Goal: Find specific page/section: Find specific page/section

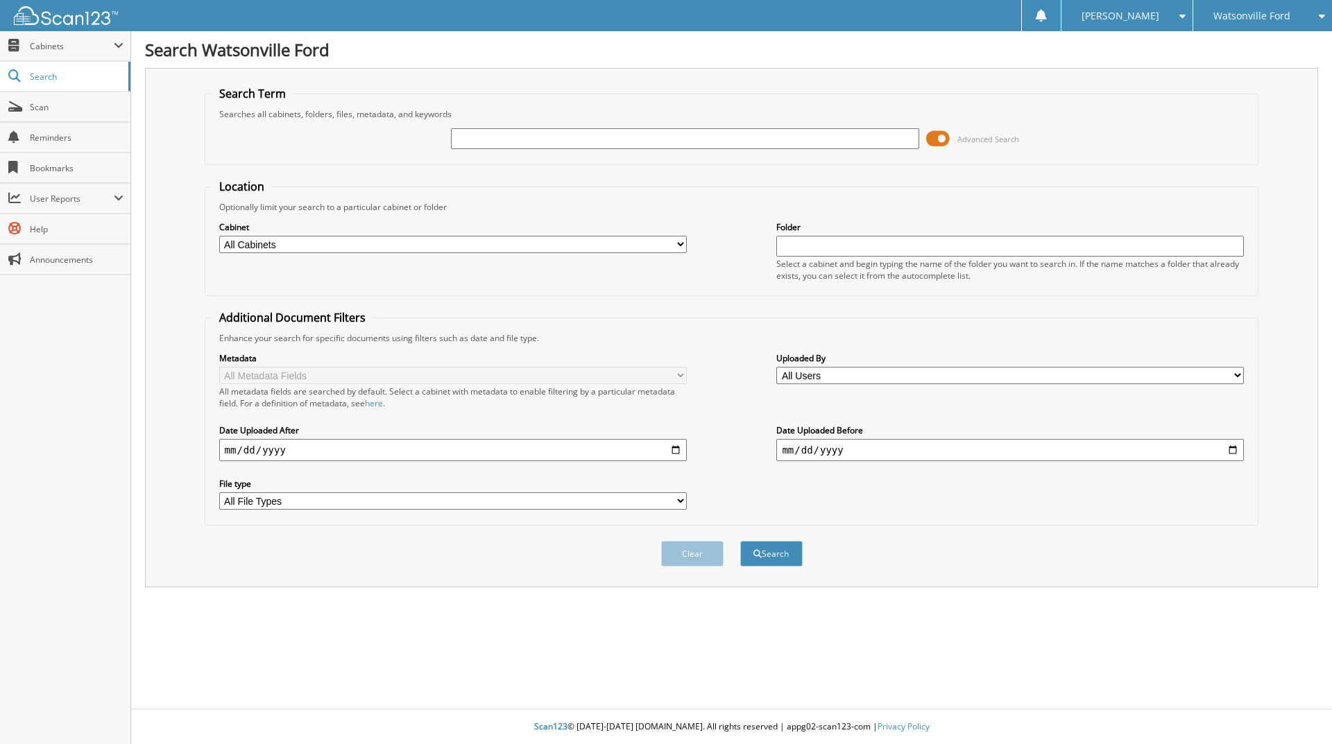
click at [473, 143] on input "text" at bounding box center [684, 138] width 467 height 21
type input "b"
type input "44236"
click at [740, 541] on button "Search" at bounding box center [771, 554] width 62 height 26
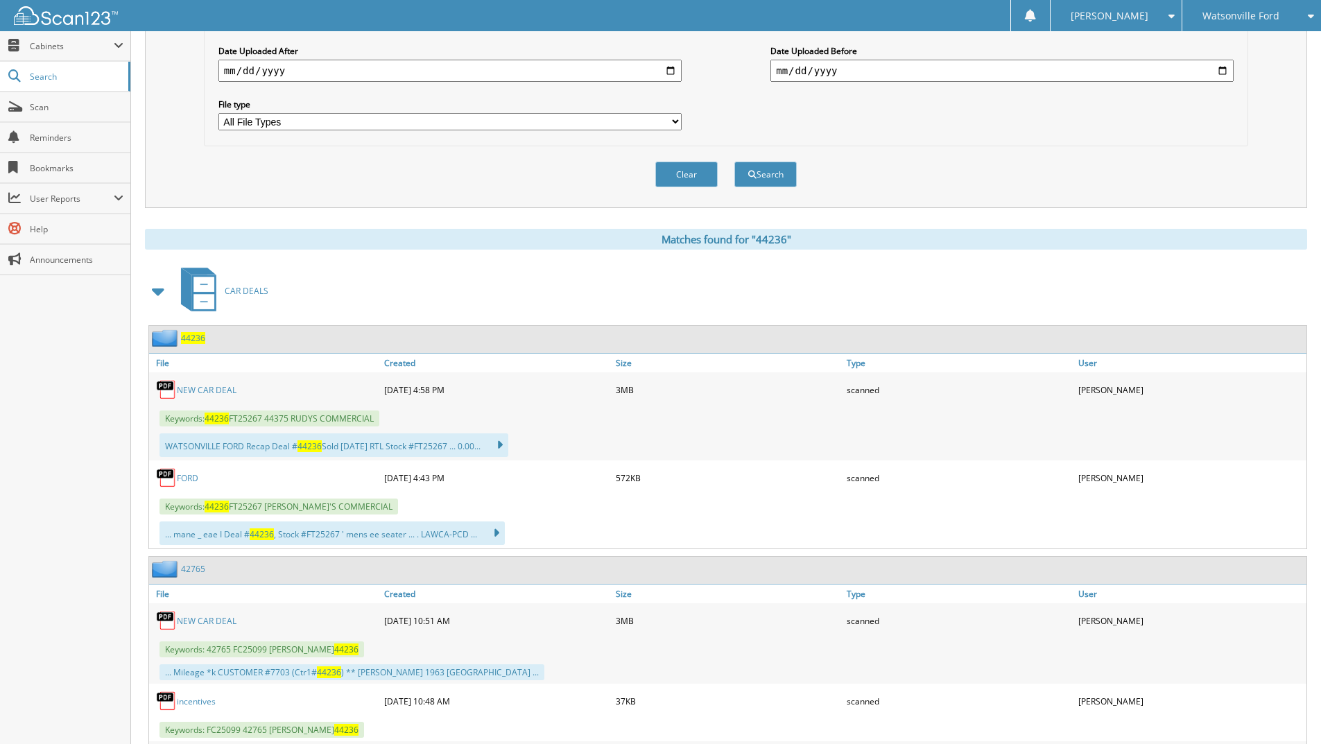
scroll to position [382, 0]
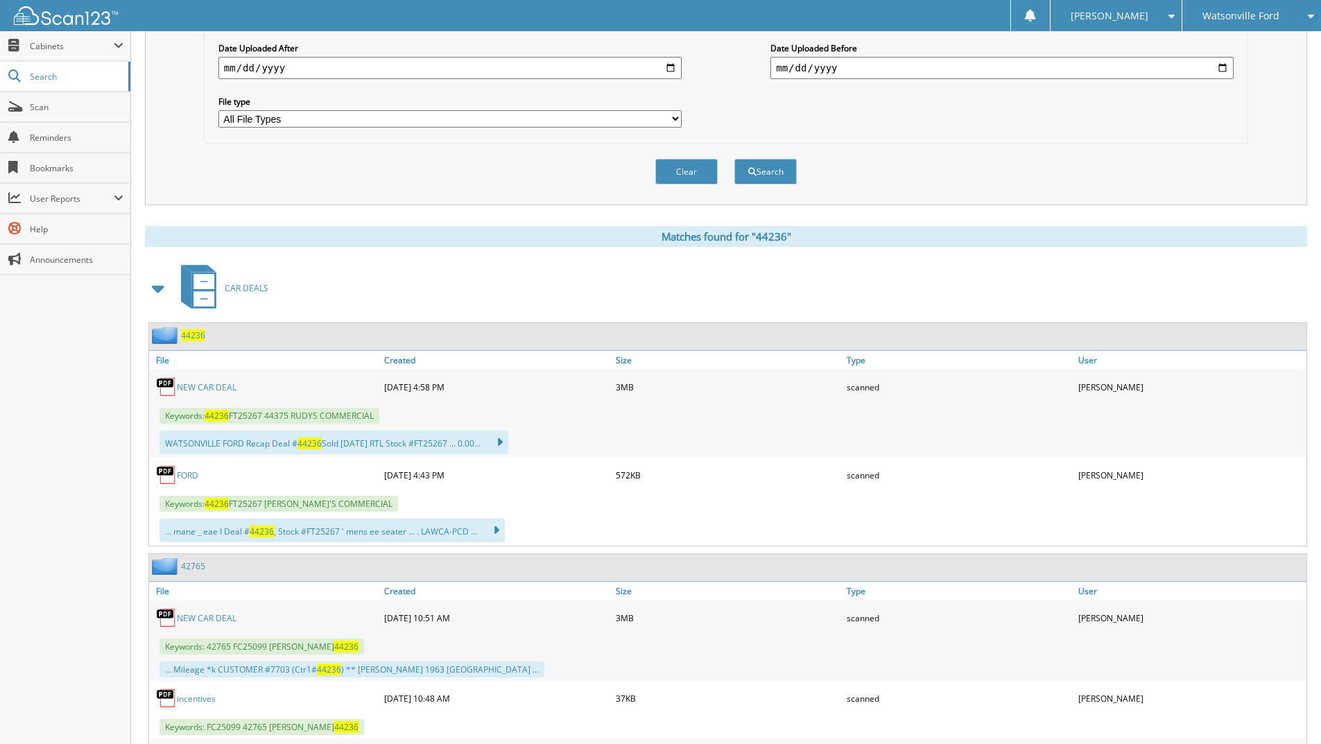
click at [179, 474] on link "FORD" at bounding box center [188, 476] width 22 height 12
click at [216, 388] on link "NEW CAR DEAL" at bounding box center [207, 387] width 60 height 12
click at [189, 474] on link "FORD" at bounding box center [188, 476] width 22 height 12
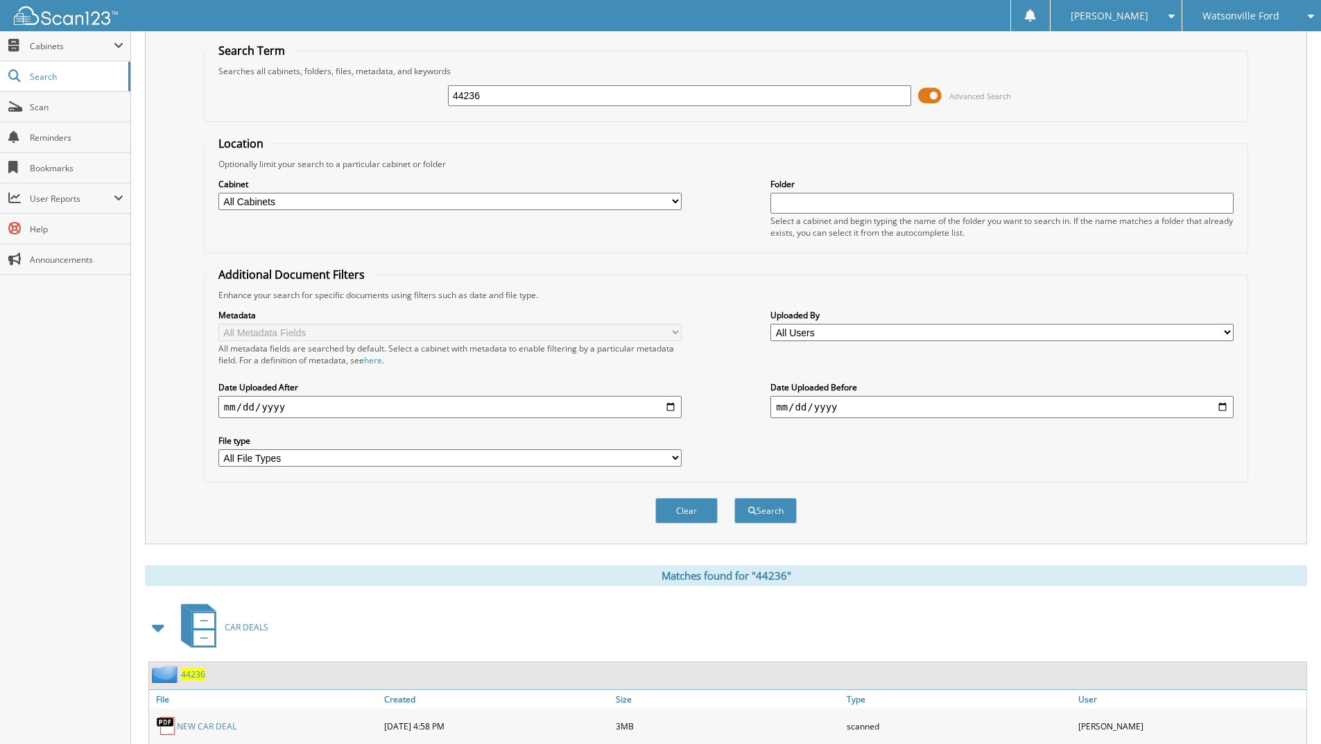
scroll to position [0, 0]
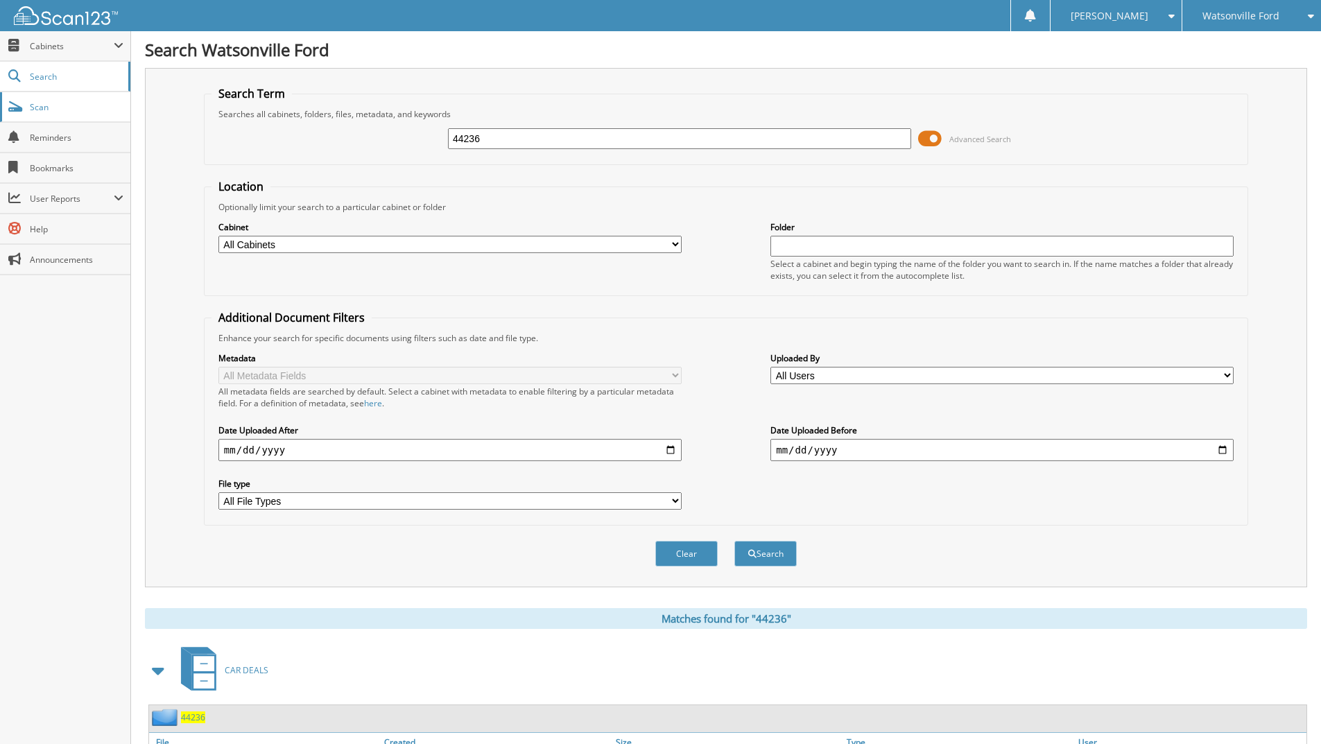
click at [50, 108] on span "Scan" at bounding box center [77, 107] width 94 height 12
